Goal: Connect with others: Connect with other users

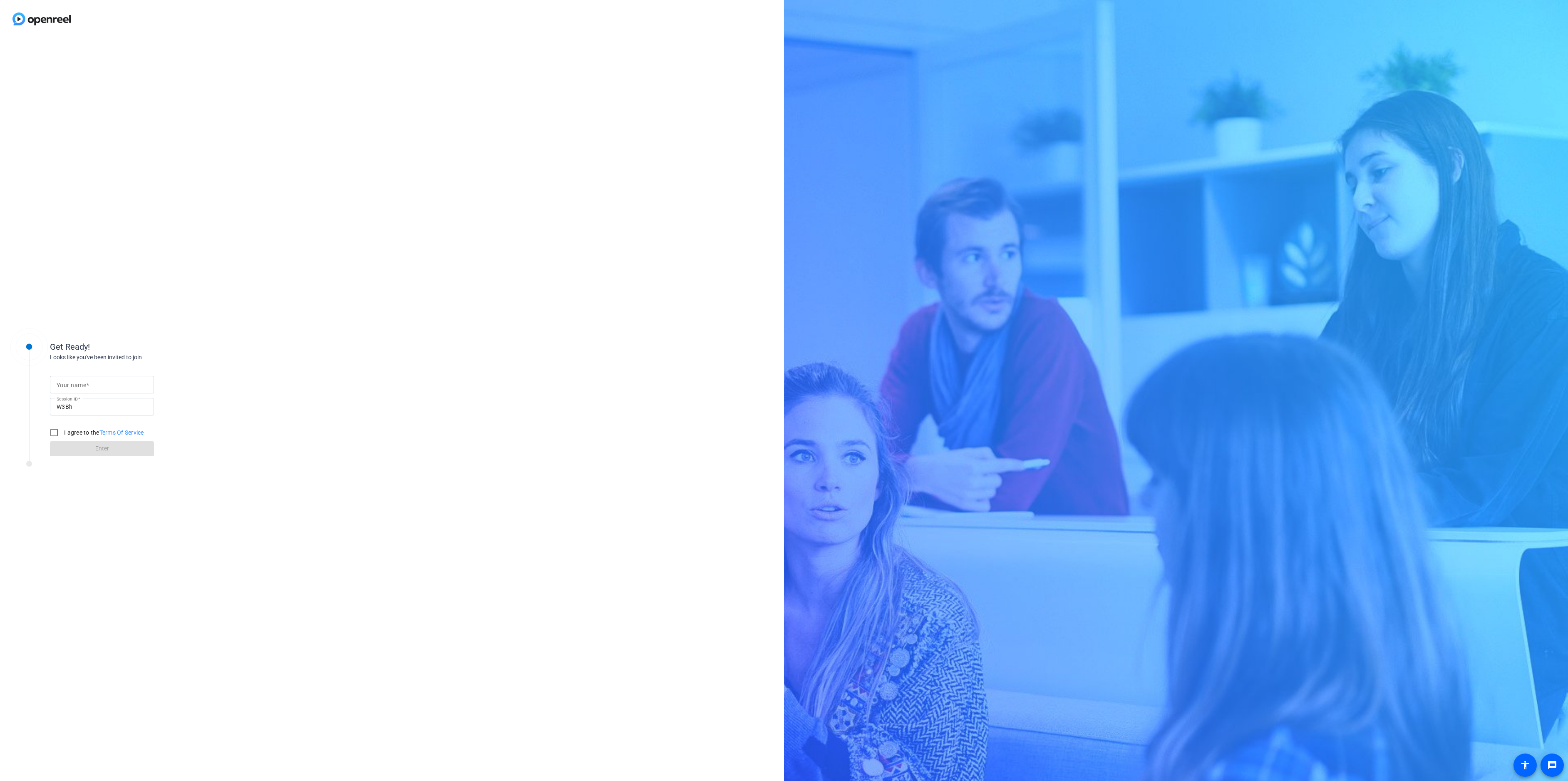
click at [135, 382] on input "Your name" at bounding box center [101, 385] width 90 height 10
type input "abby"
click at [54, 429] on input "I agree to the Terms Of Service" at bounding box center [54, 432] width 17 height 17
checkbox input "true"
click at [68, 443] on span at bounding box center [101, 449] width 104 height 20
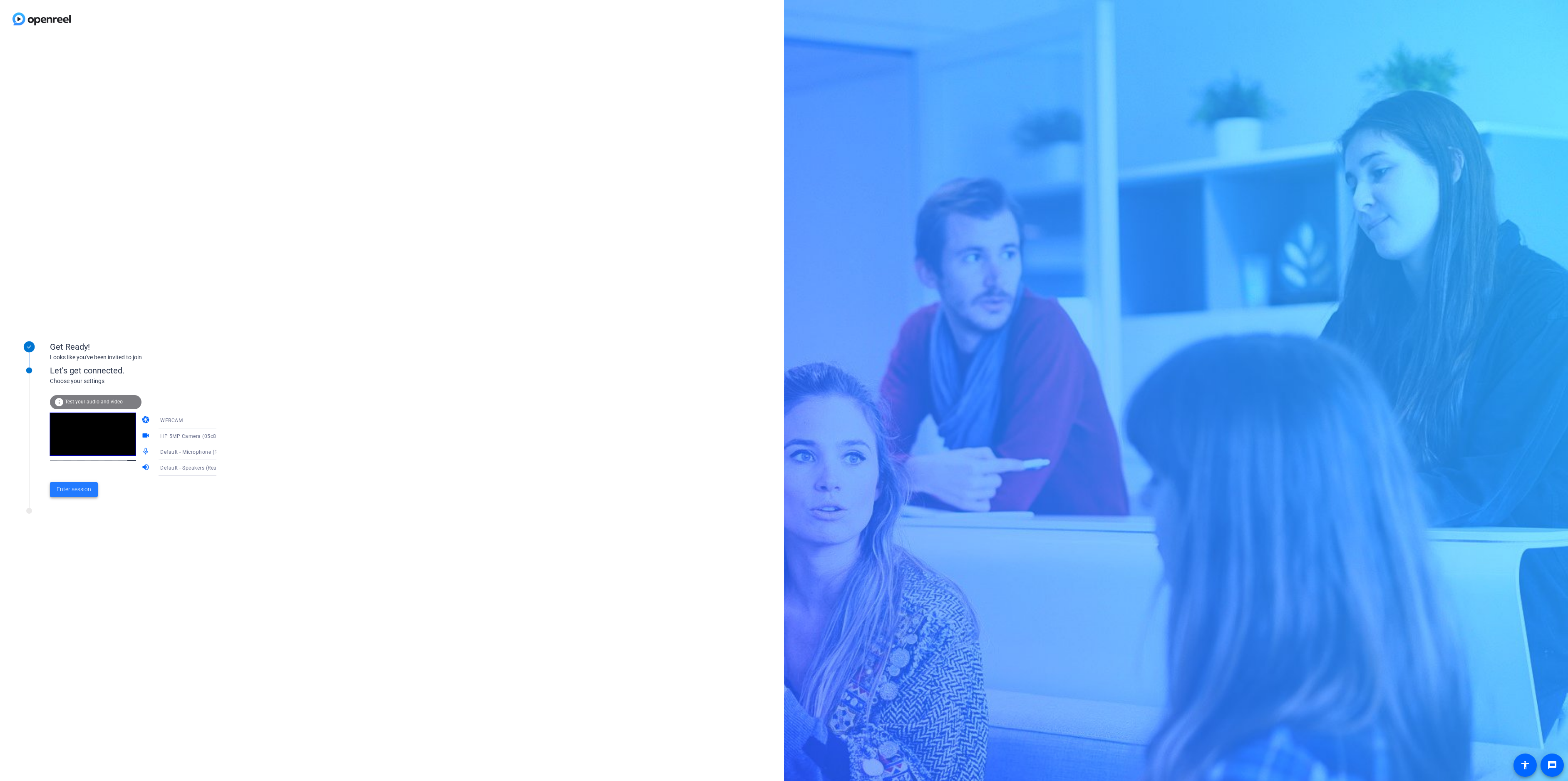
click at [72, 491] on span "Enter session" at bounding box center [74, 489] width 35 height 9
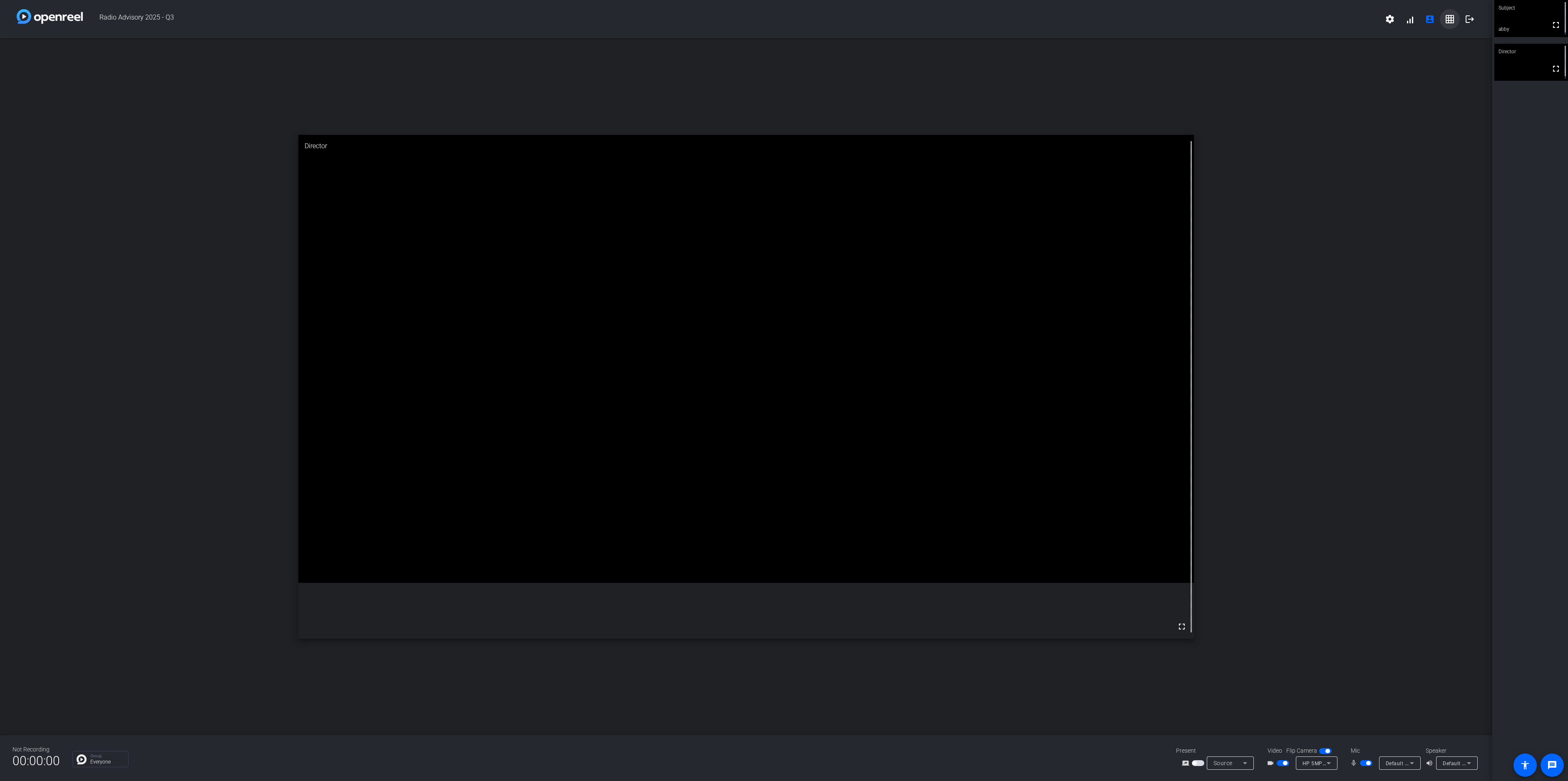
click at [820, 18] on mat-icon "grid_on" at bounding box center [1450, 19] width 10 height 10
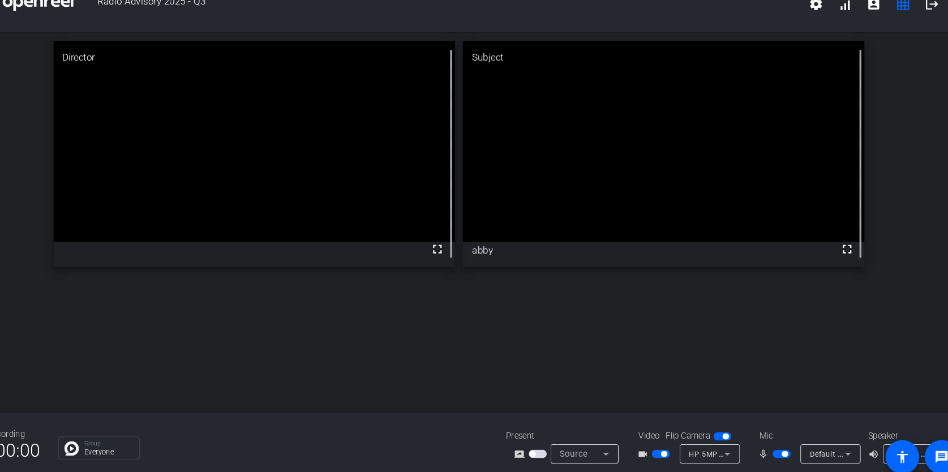
drag, startPoint x: 2086, startPoint y: 103, endPoint x: 507, endPoint y: 344, distance: 1597.9
click at [507, 344] on div "Director fullscreen Subject fullscreen abby" at bounding box center [474, 231] width 948 height 358
